Goal: Information Seeking & Learning: Learn about a topic

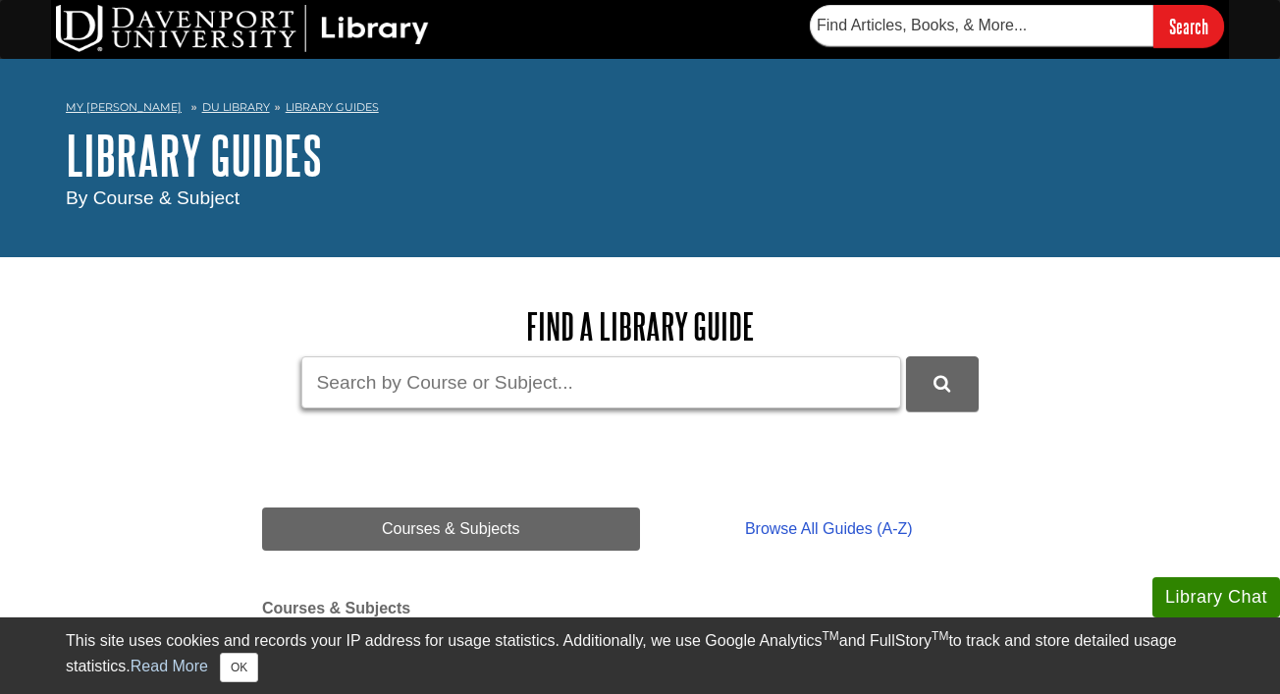
click at [538, 396] on input "Guide Search Terms" at bounding box center [601, 382] width 600 height 52
type input "spss"
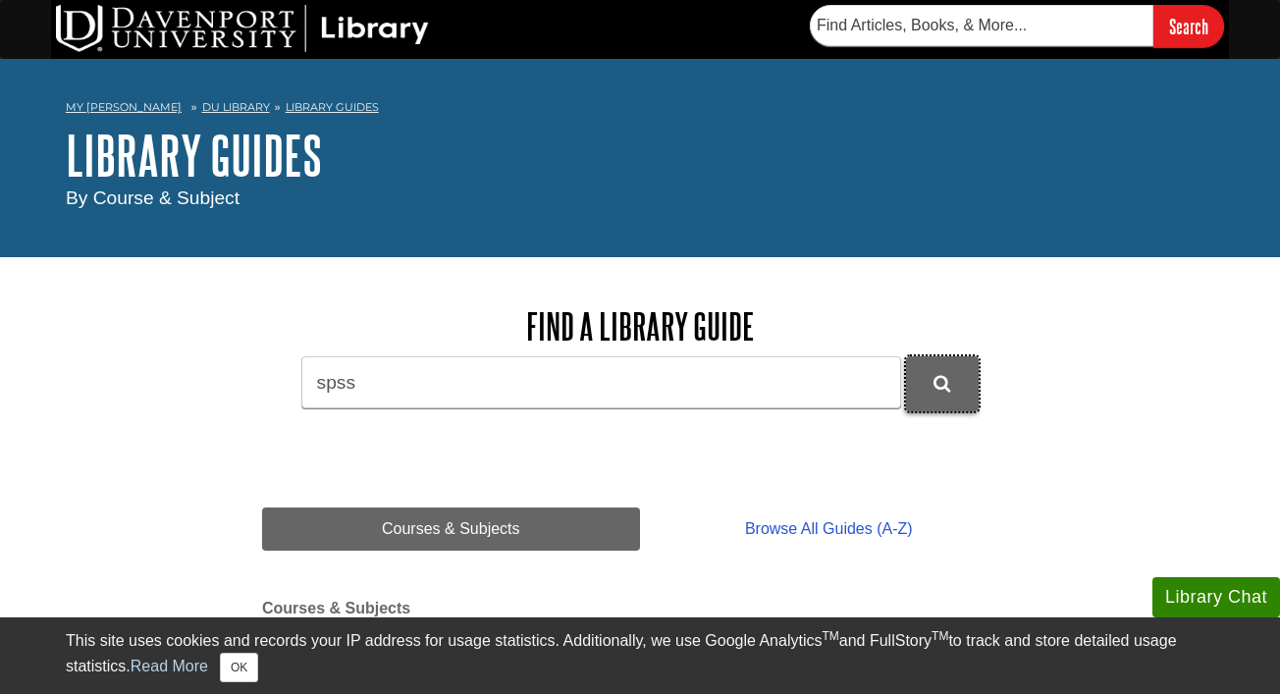
click at [965, 384] on button "DU Library Guides Search" at bounding box center [942, 383] width 73 height 54
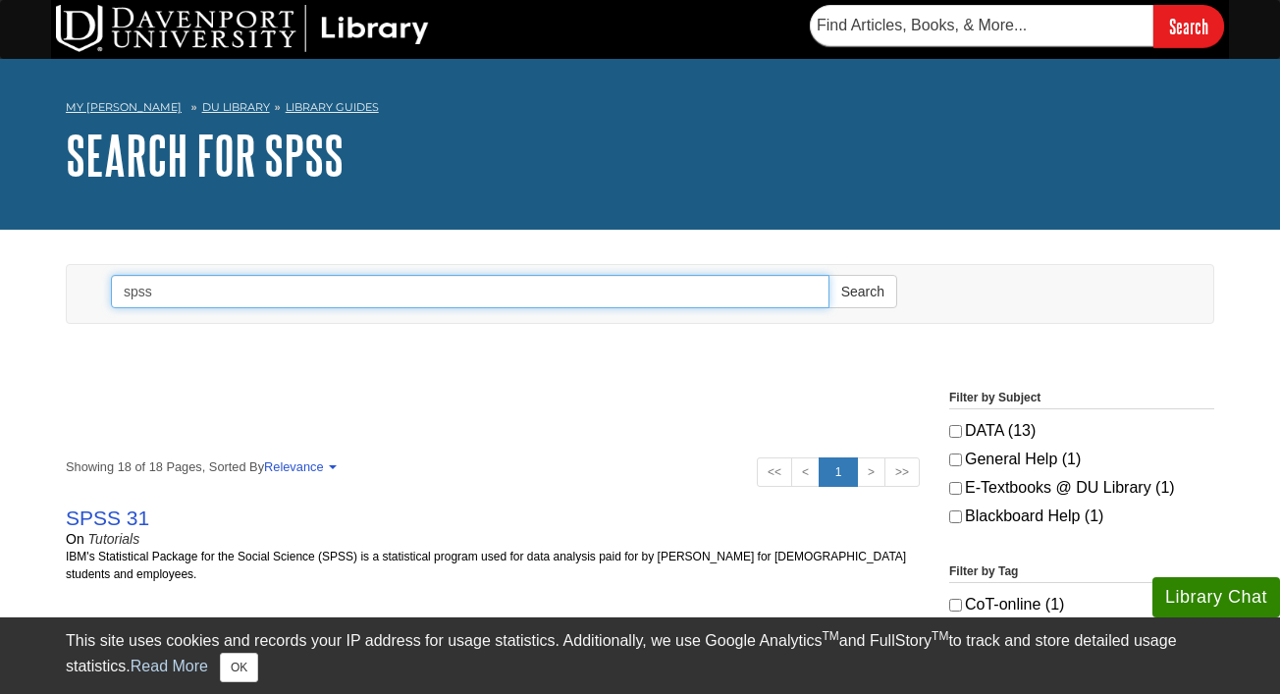
click at [422, 304] on input "spss" at bounding box center [470, 291] width 718 height 33
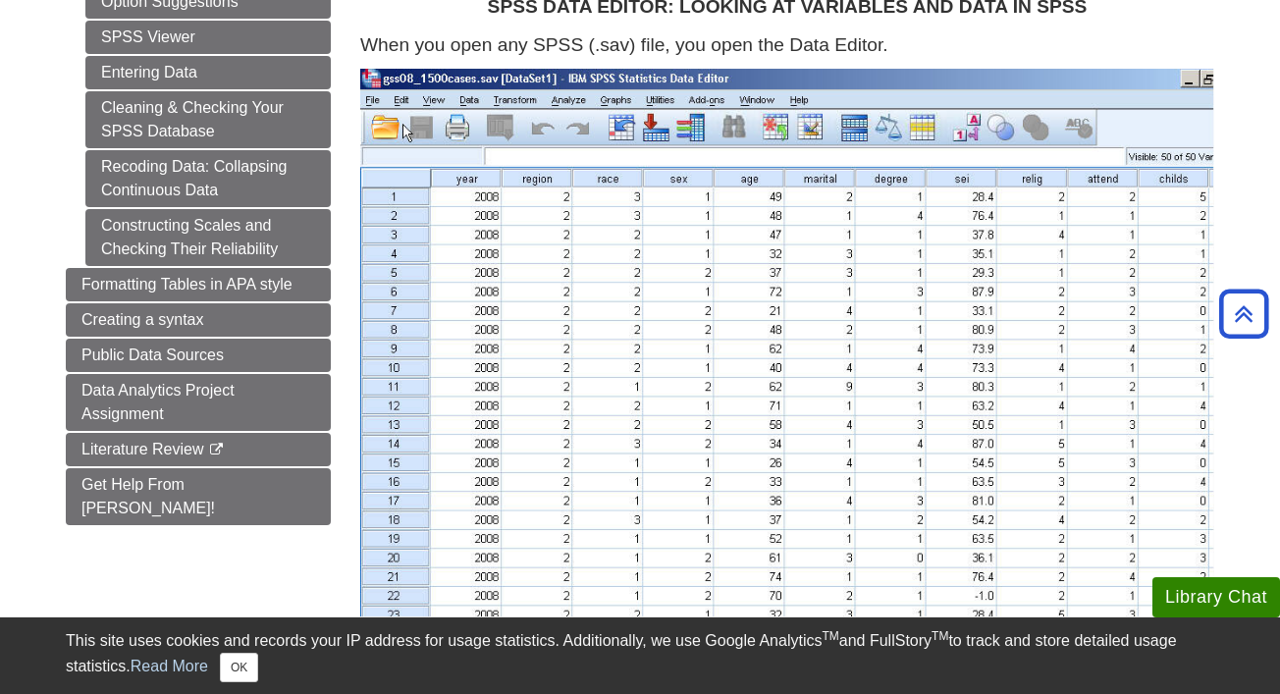
scroll to position [442, 0]
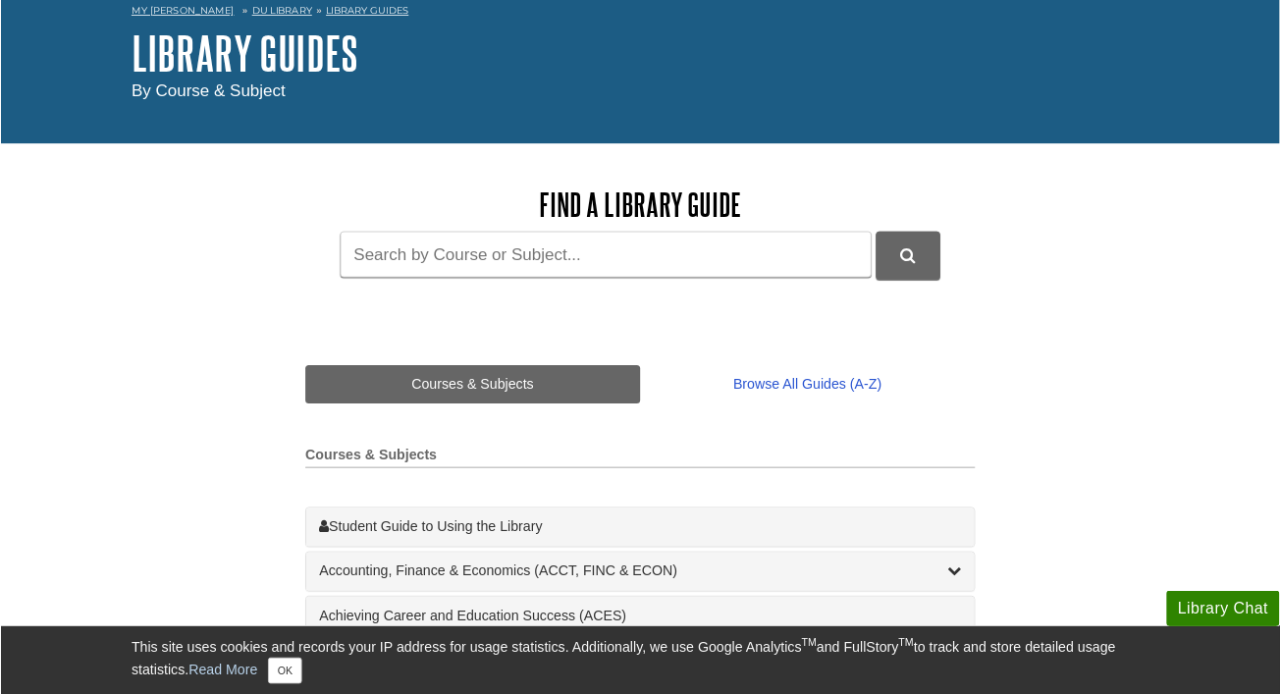
scroll to position [93, 0]
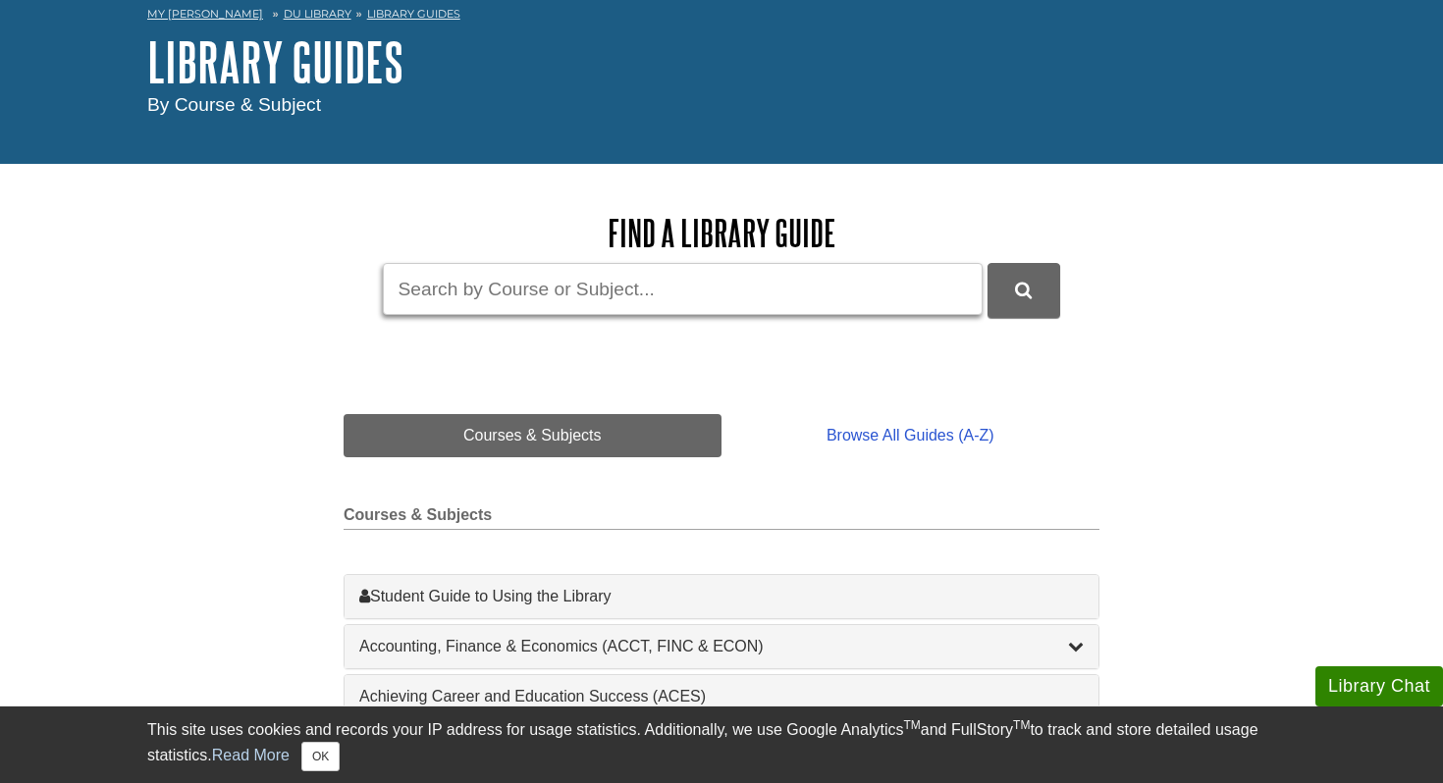
click at [673, 304] on input "Guide Search Terms" at bounding box center [683, 289] width 600 height 52
type input "ibm spss"
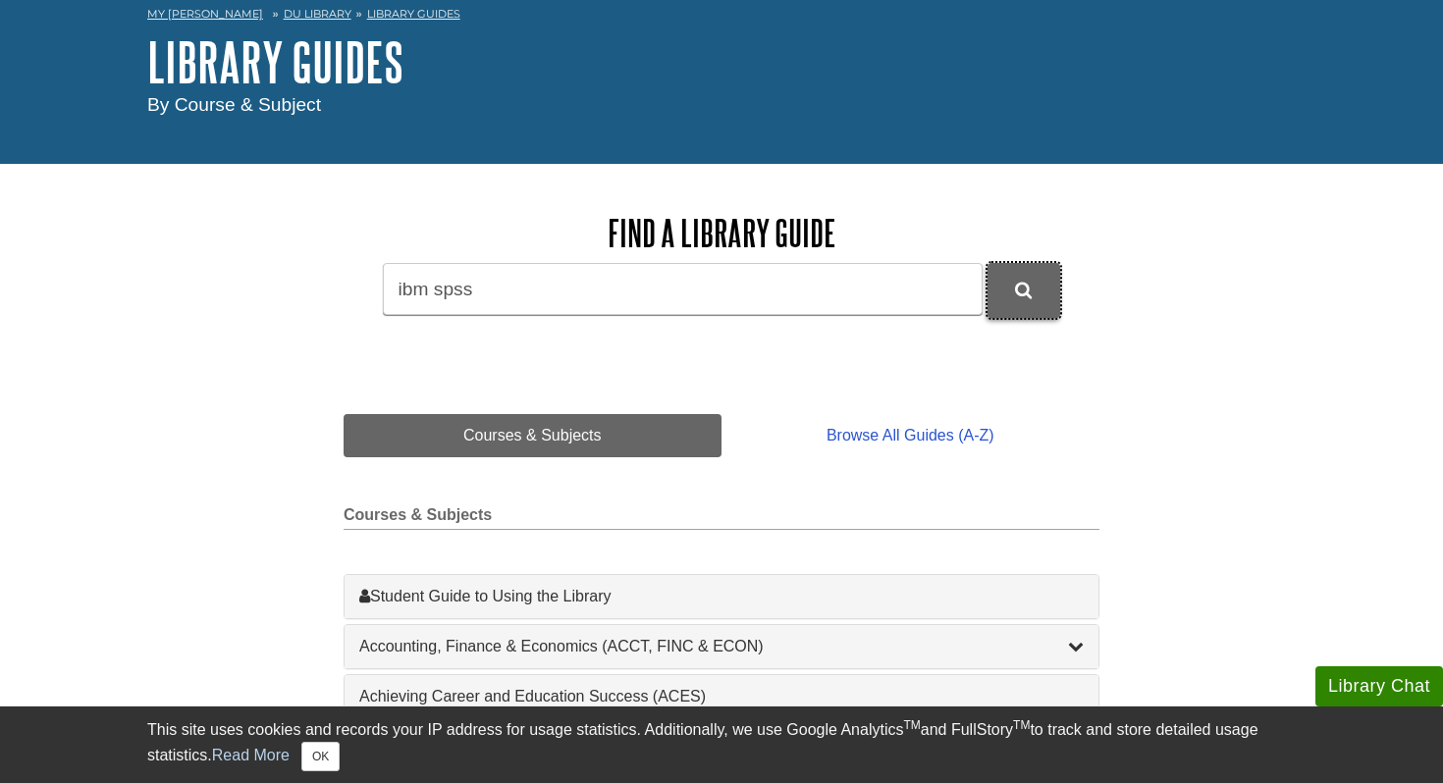
click at [1010, 282] on button "DU Library Guides Search" at bounding box center [1023, 290] width 73 height 54
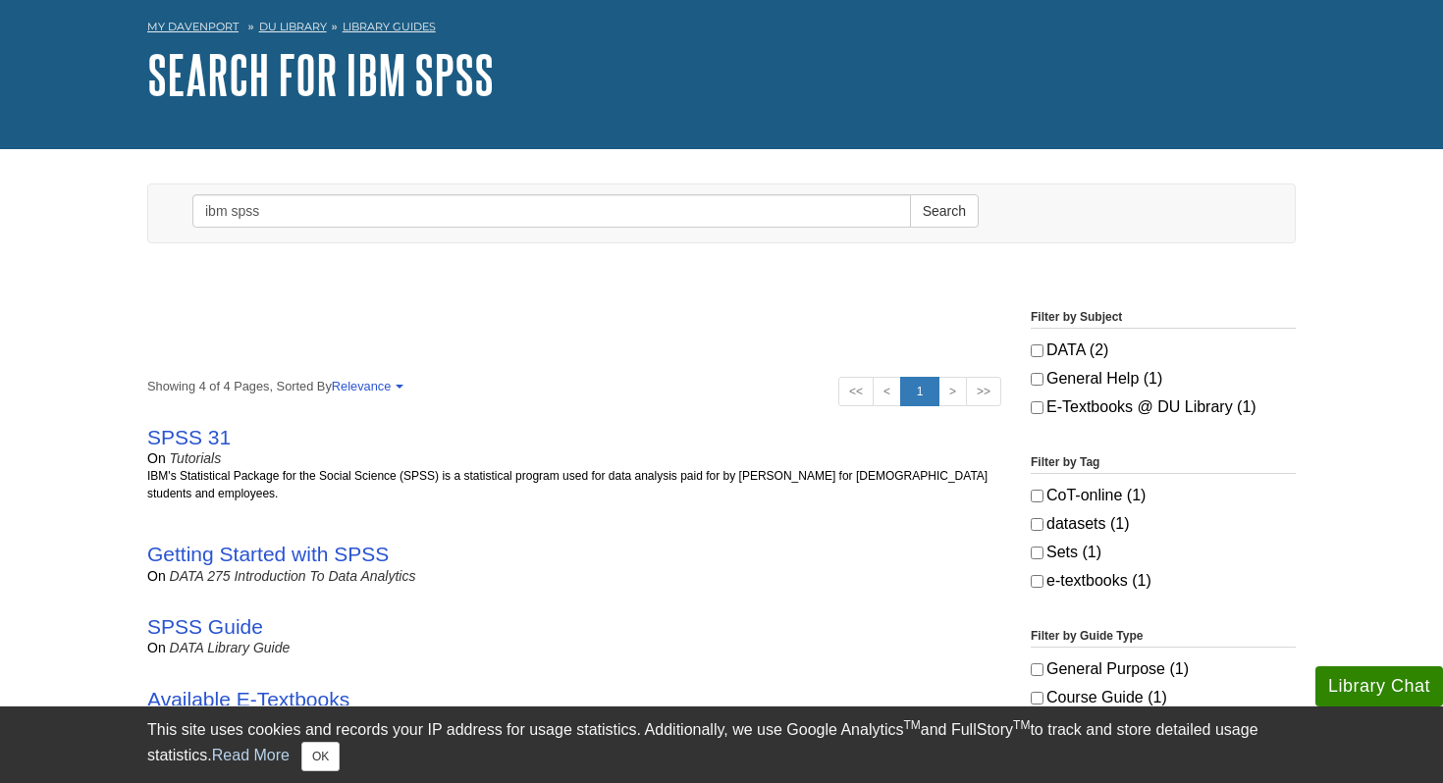
scroll to position [83, 0]
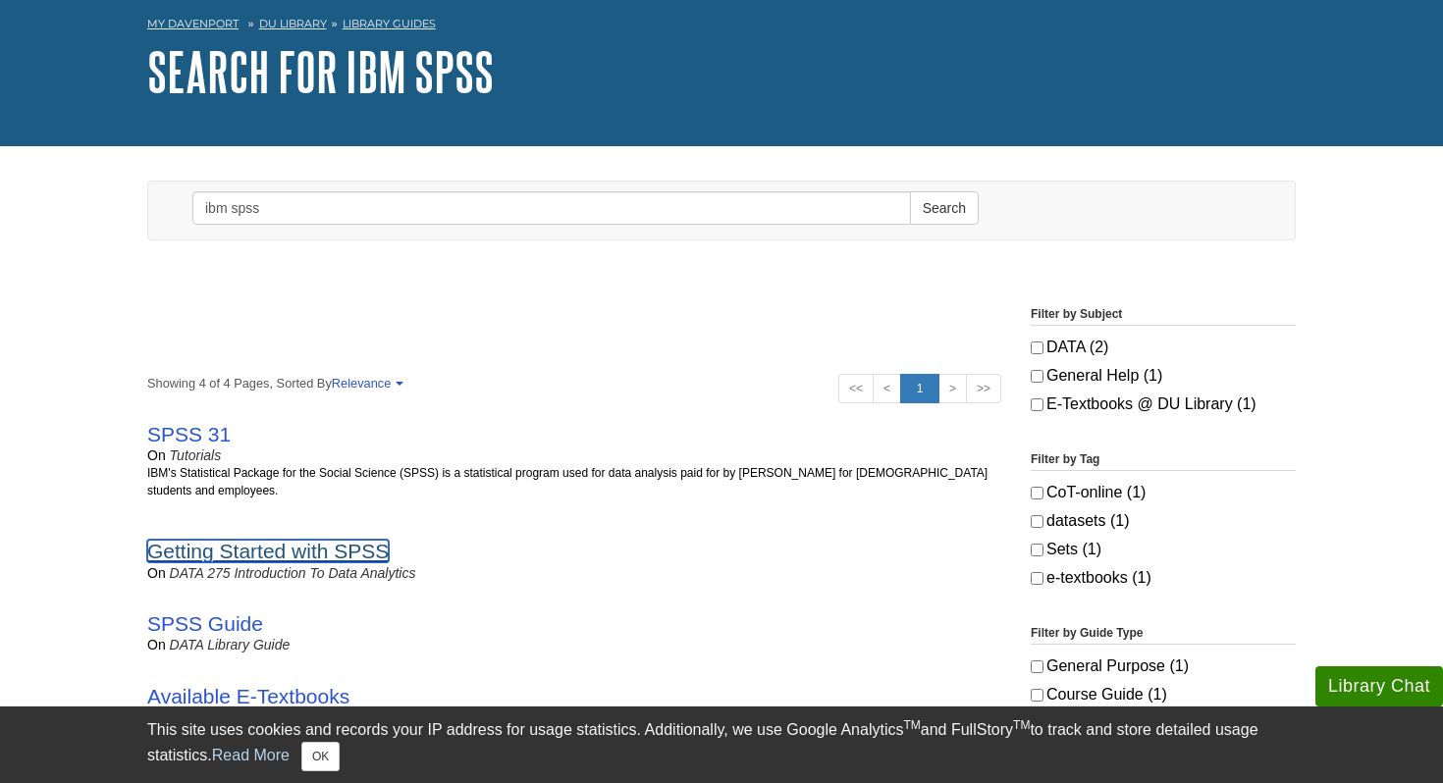
click at [359, 545] on link "Getting Started with SPSS" at bounding box center [267, 551] width 241 height 23
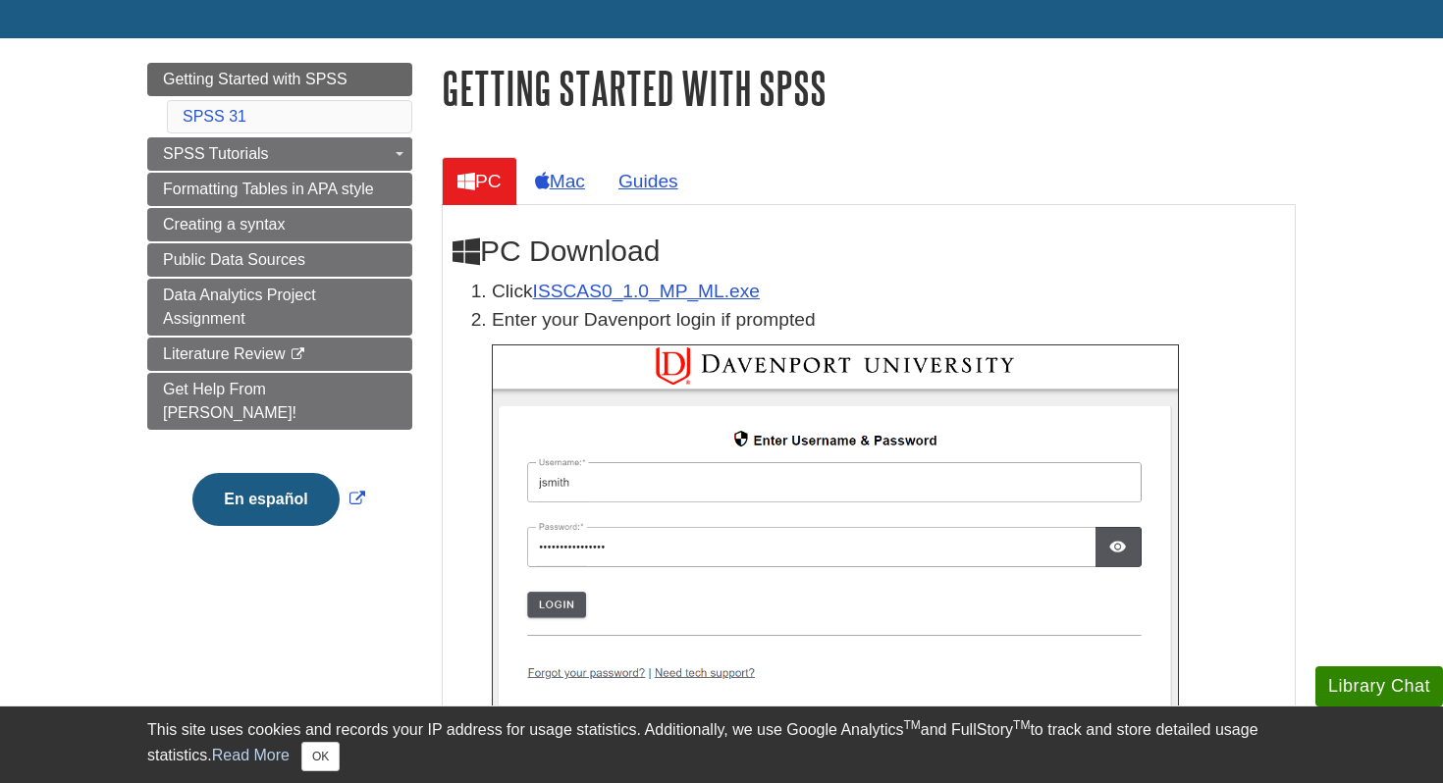
scroll to position [187, 0]
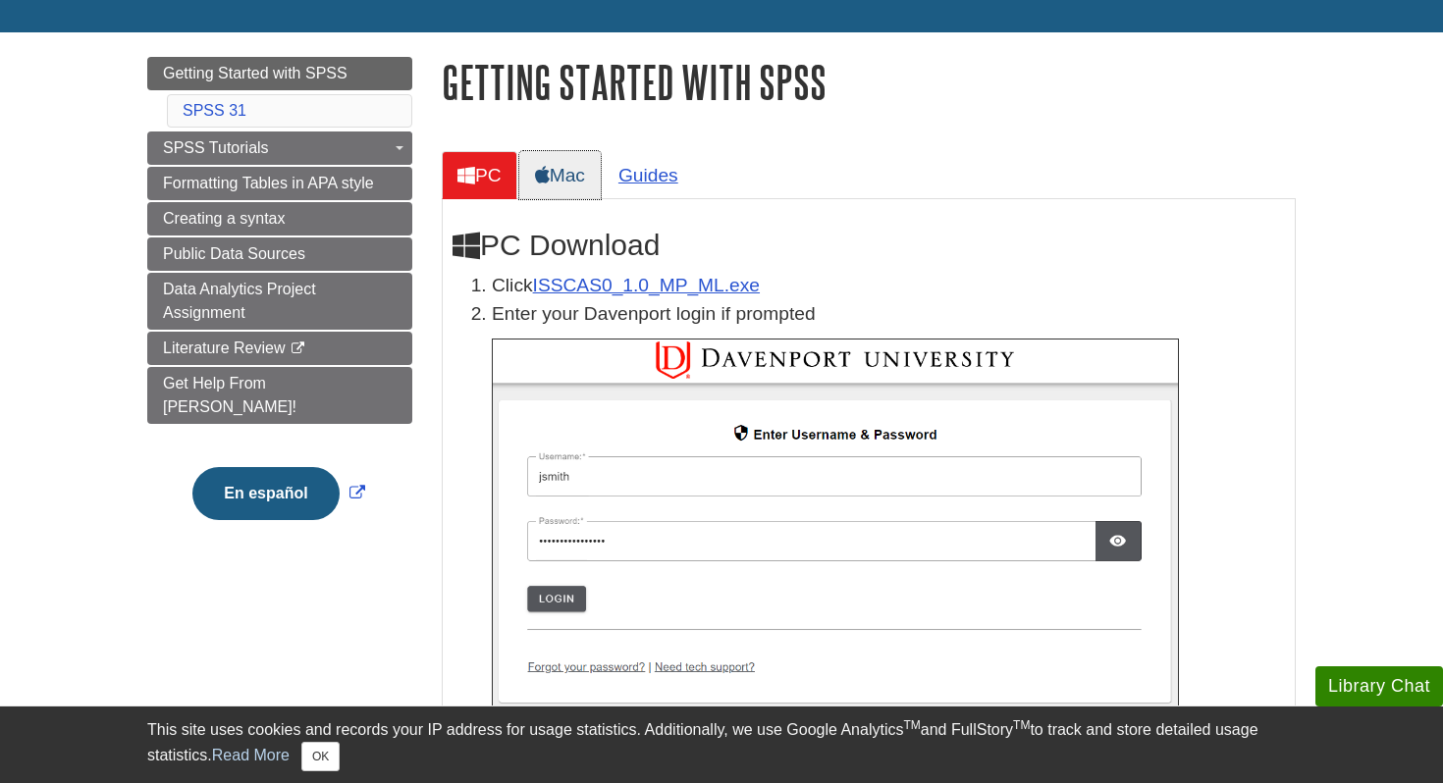
click at [548, 166] on icon at bounding box center [542, 175] width 15 height 19
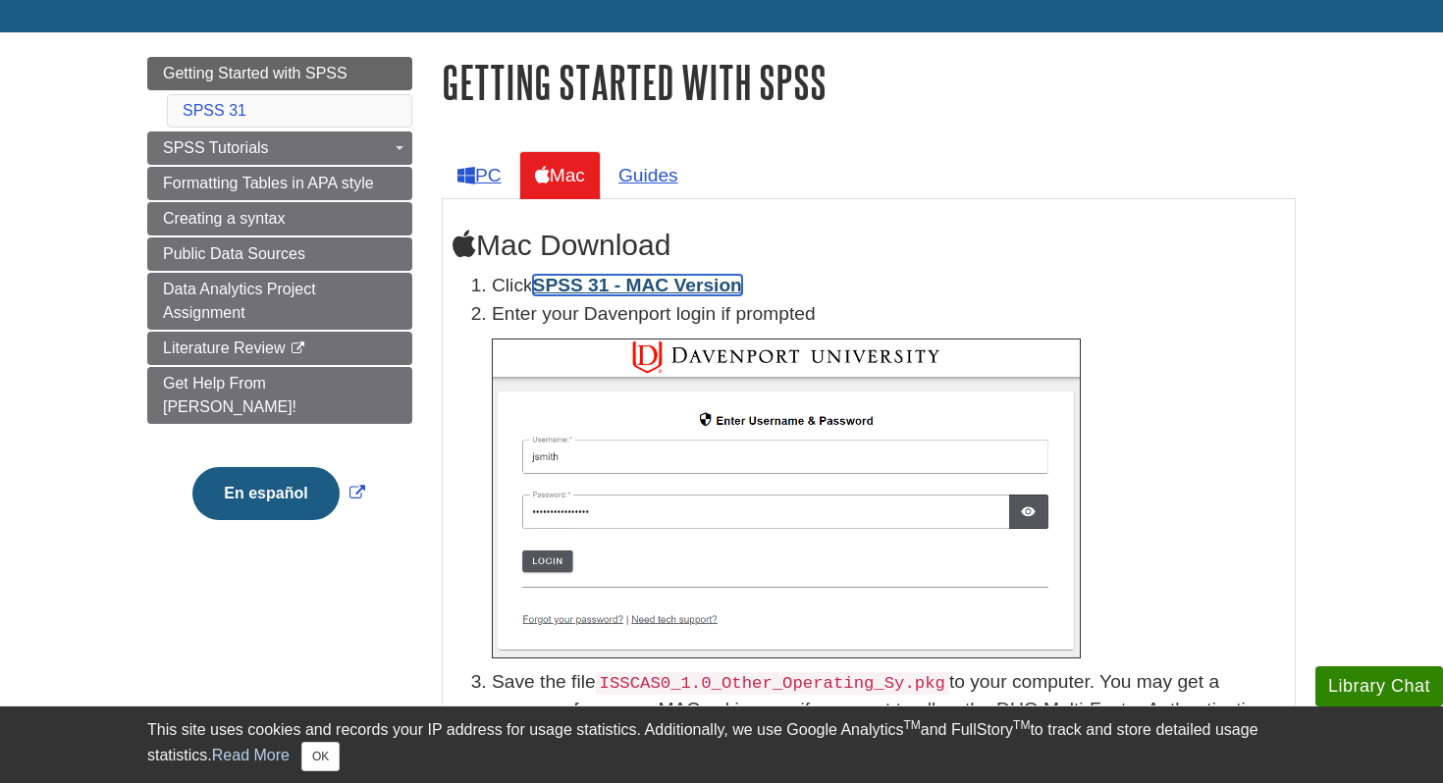
click at [620, 284] on link "SPSS 31 - MAC Version" at bounding box center [637, 285] width 209 height 21
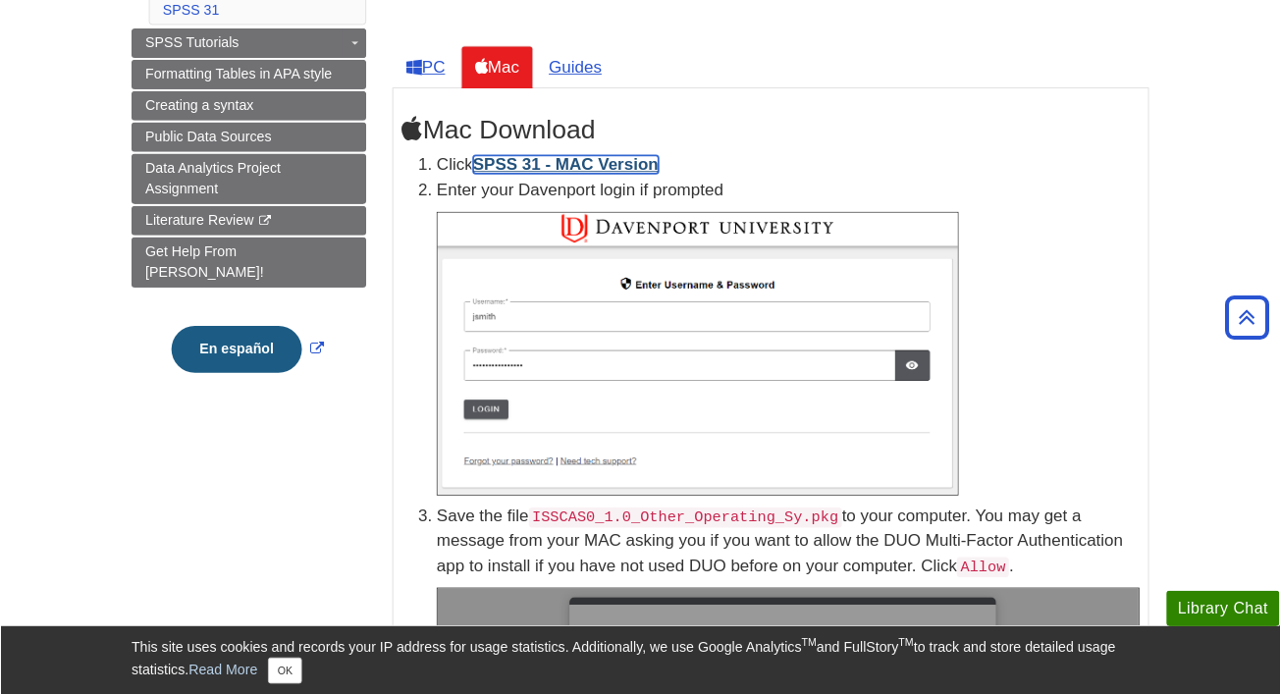
scroll to position [277, 0]
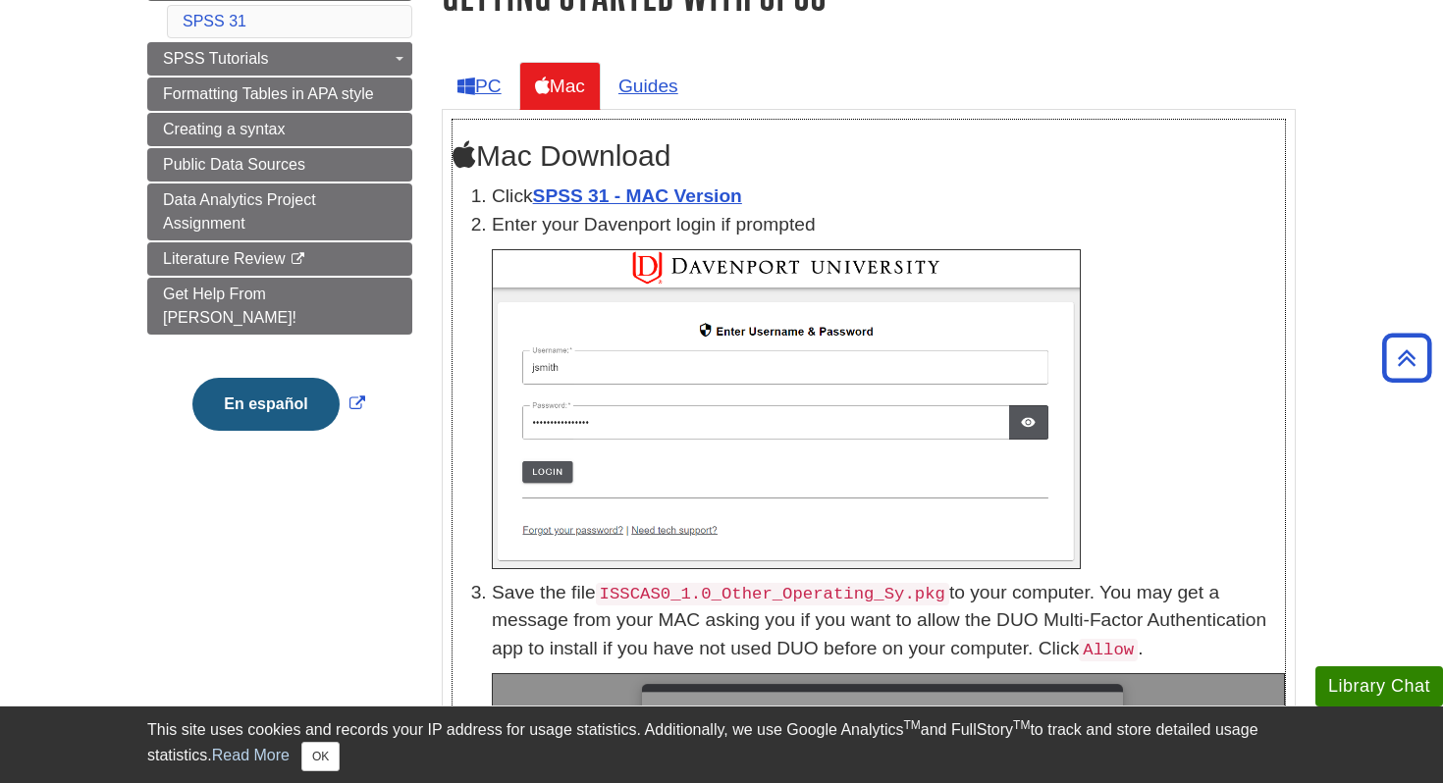
click at [1275, 280] on p at bounding box center [888, 409] width 793 height 320
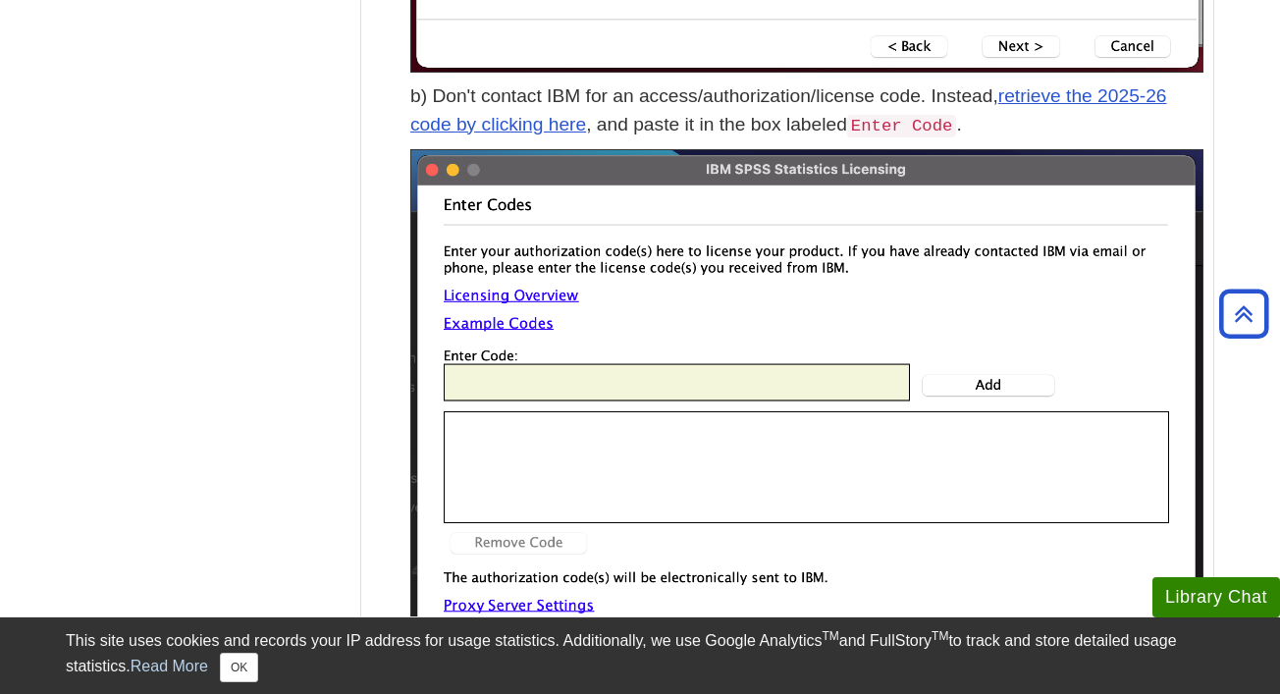
scroll to position [6232, 0]
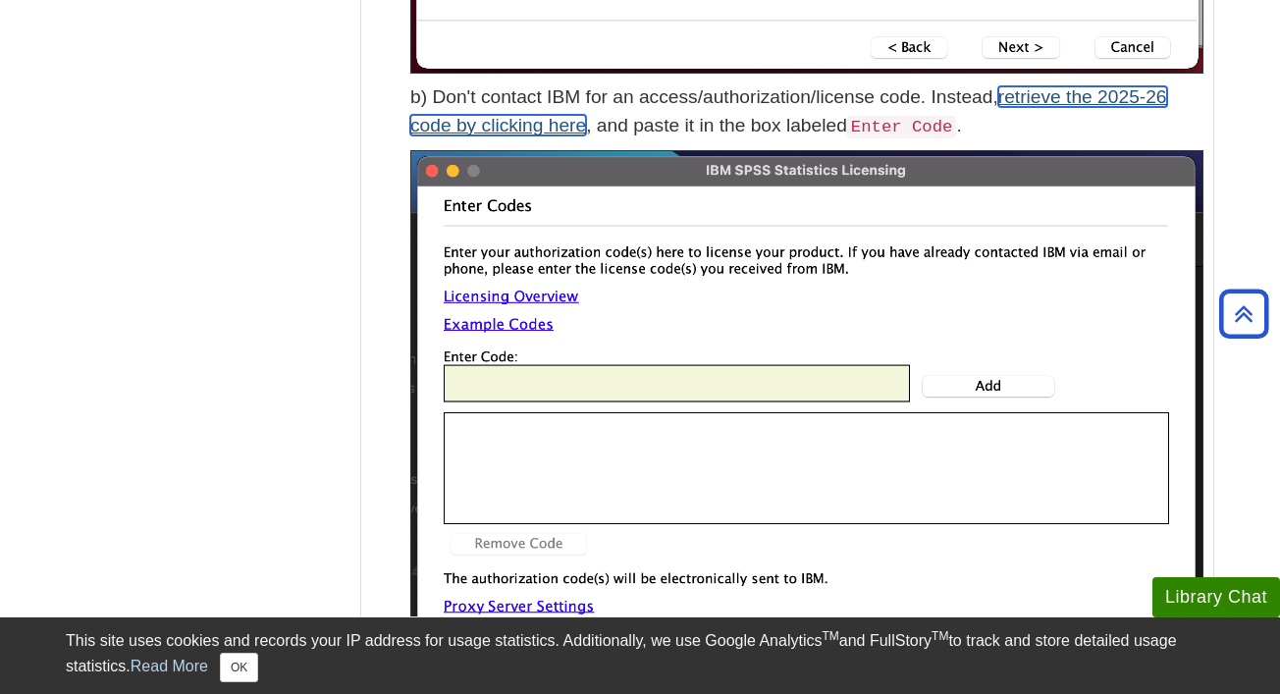
click at [1055, 101] on link "retrieve the 2025-26 code by clicking here" at bounding box center [788, 110] width 757 height 49
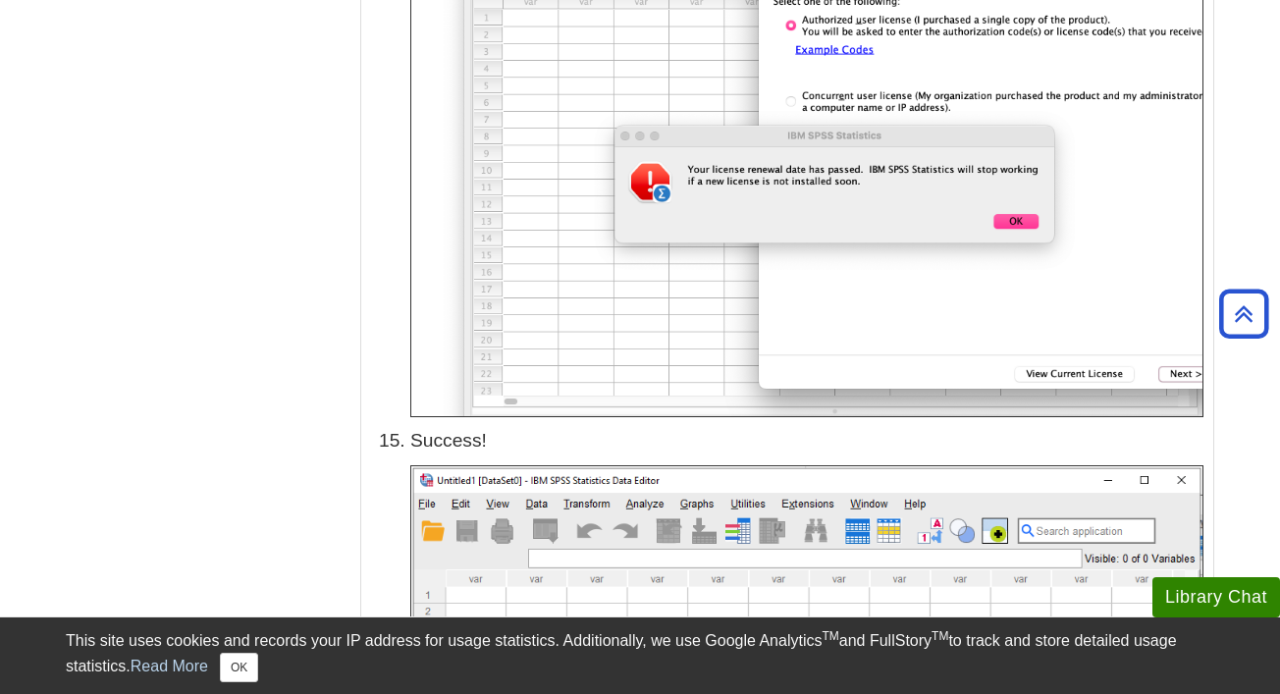
scroll to position [8390, 0]
